Goal: Navigation & Orientation: Find specific page/section

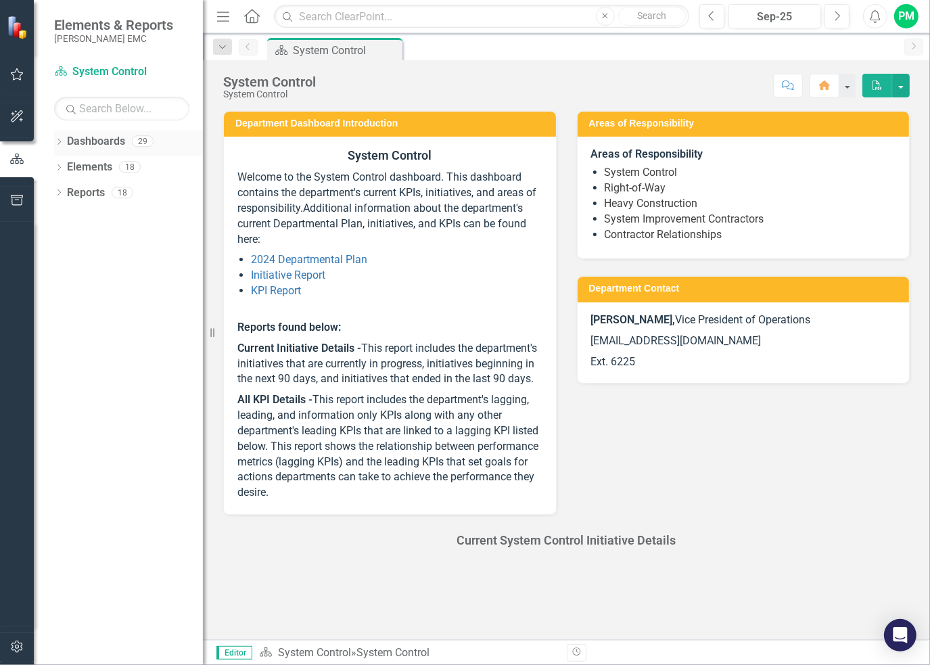
click at [58, 141] on icon "Dropdown" at bounding box center [58, 142] width 9 height 7
click at [66, 164] on icon "Dropdown" at bounding box center [66, 166] width 10 height 8
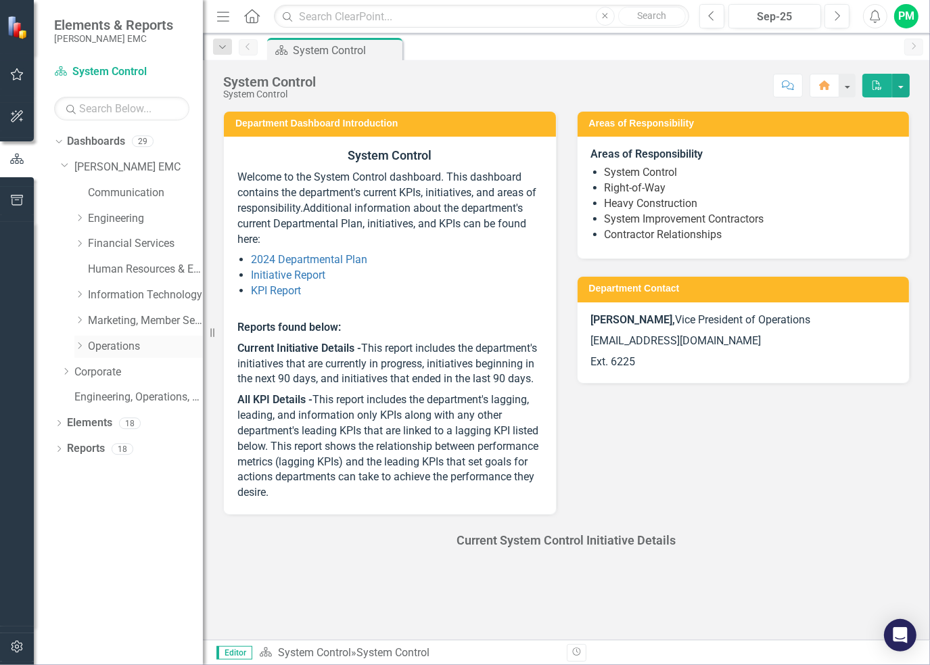
click at [74, 343] on icon "Dropdown" at bounding box center [79, 346] width 10 height 8
click at [137, 399] on link "District Operations" at bounding box center [151, 398] width 101 height 16
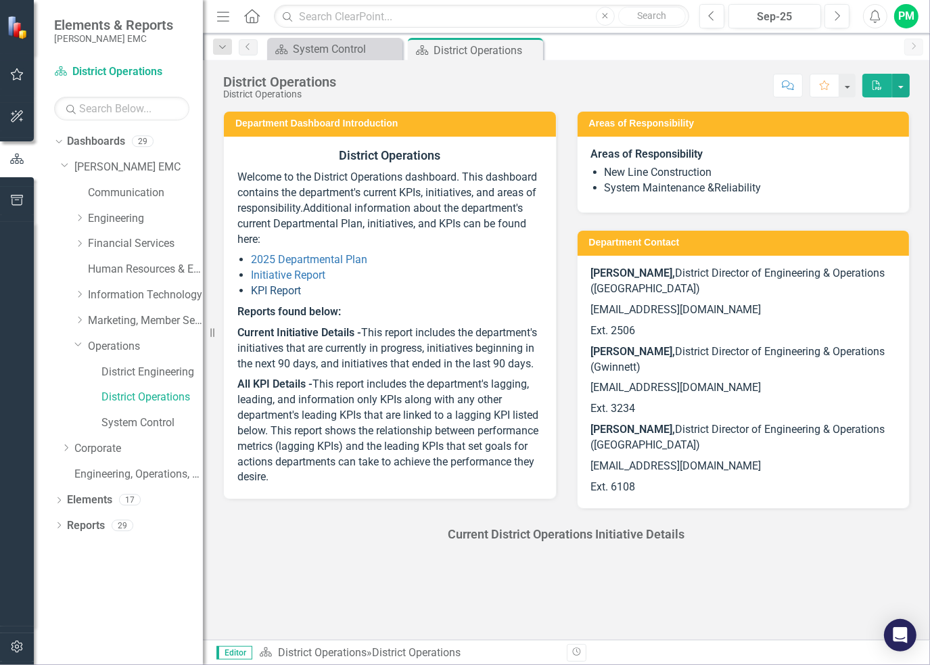
click at [294, 287] on link "KPI Report" at bounding box center [276, 290] width 50 height 13
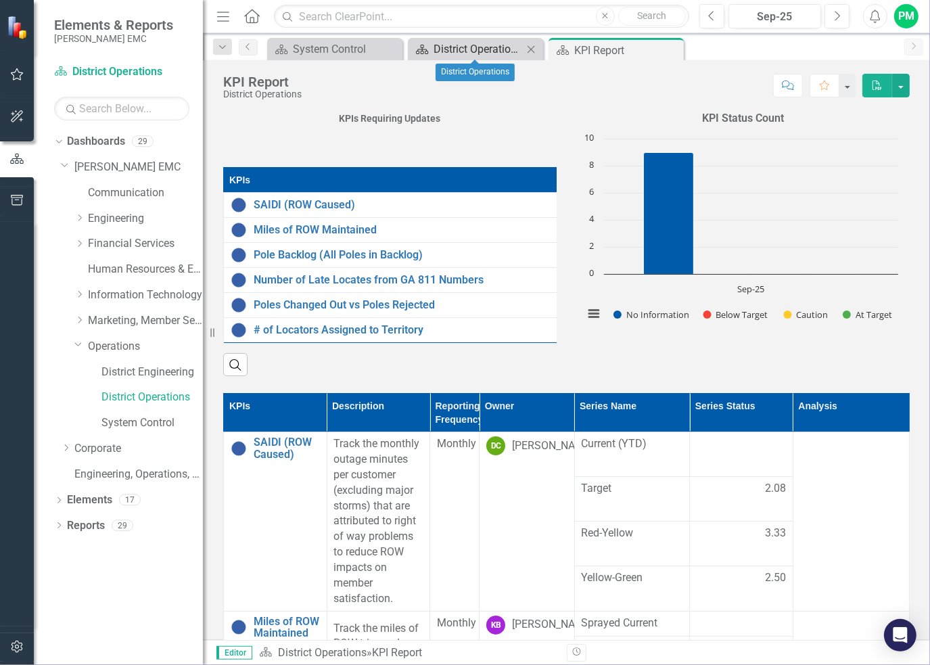
click at [457, 55] on div "District Operations" at bounding box center [478, 49] width 89 height 17
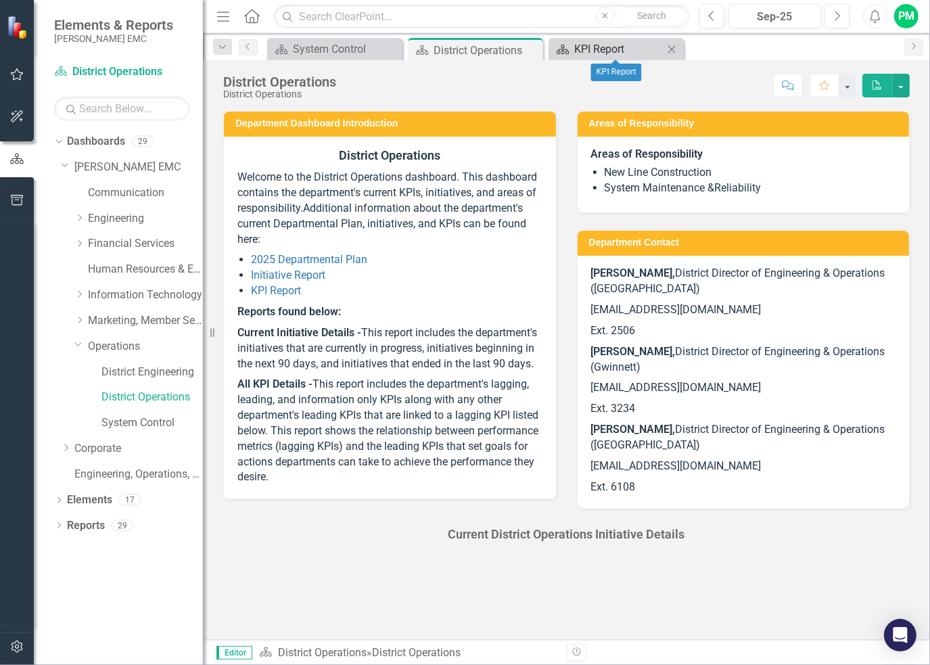
click at [620, 44] on div "KPI Report" at bounding box center [618, 49] width 89 height 17
